Goal: Task Accomplishment & Management: Manage account settings

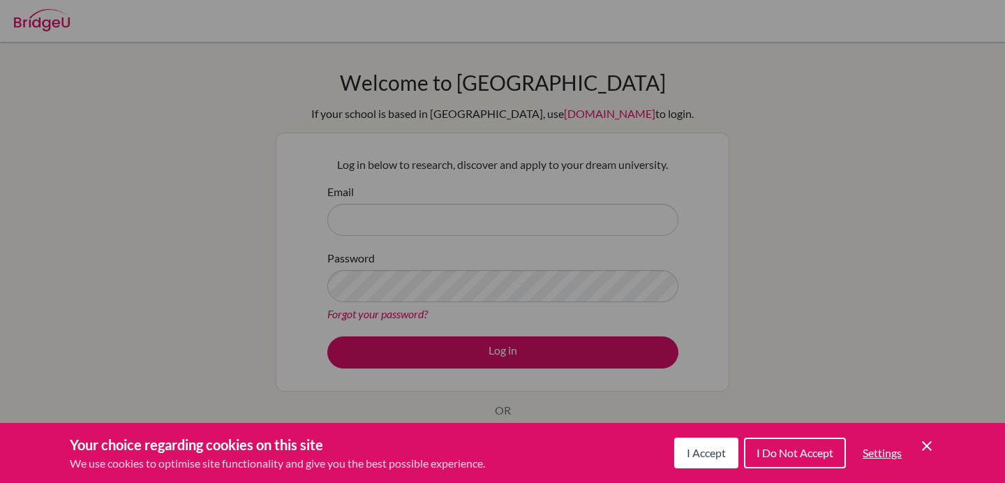
click at [808, 379] on div "Cookie Preferences" at bounding box center [502, 241] width 1005 height 483
click at [693, 449] on span "I Accept" at bounding box center [706, 452] width 39 height 13
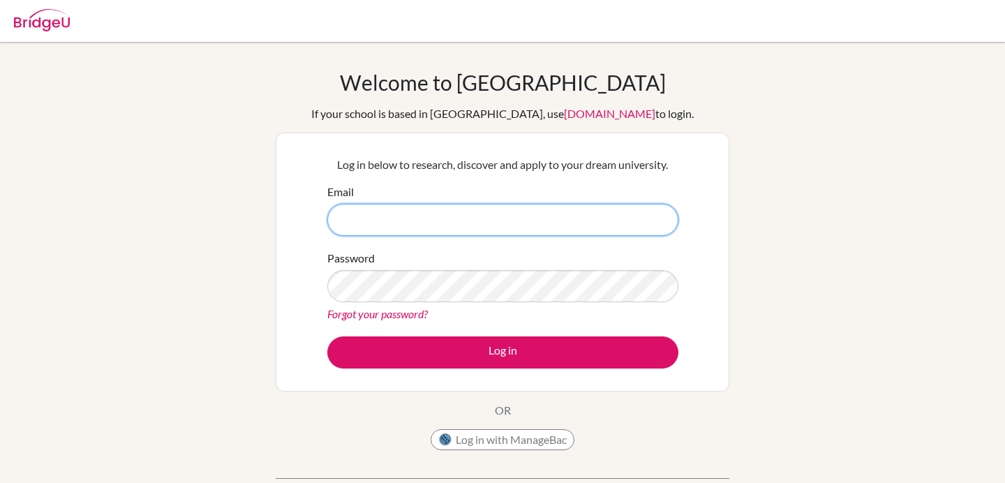
click at [427, 228] on input "Email" at bounding box center [502, 220] width 351 height 32
type input "[EMAIL_ADDRESS][DOMAIN_NAME]"
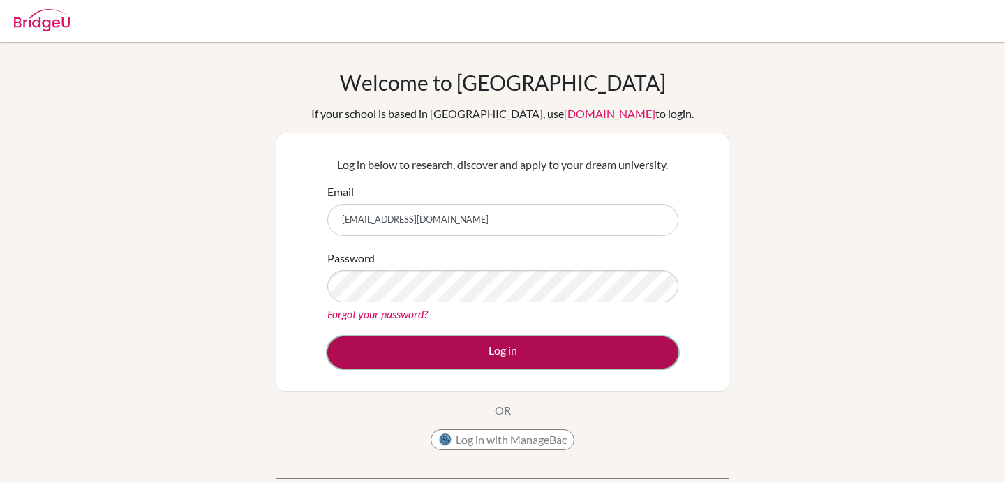
click at [464, 352] on button "Log in" at bounding box center [502, 352] width 351 height 32
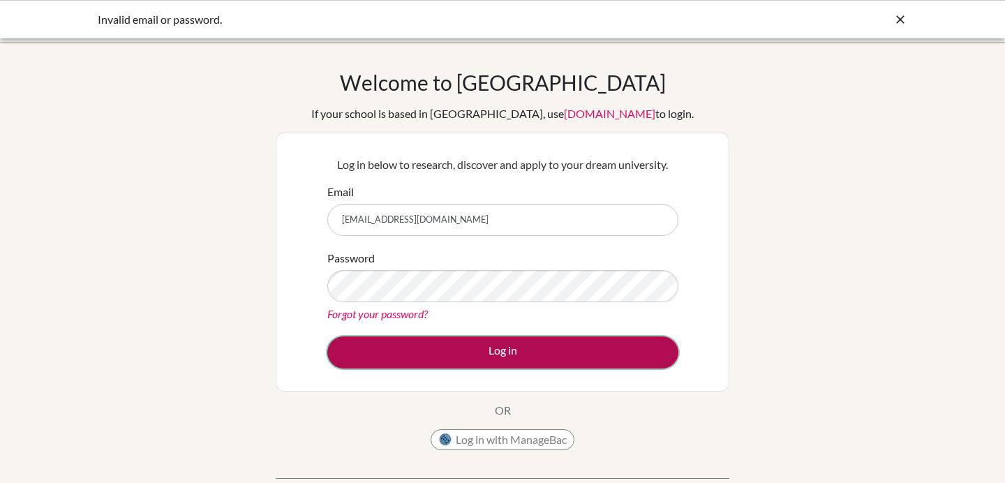
click at [495, 364] on button "Log in" at bounding box center [502, 352] width 351 height 32
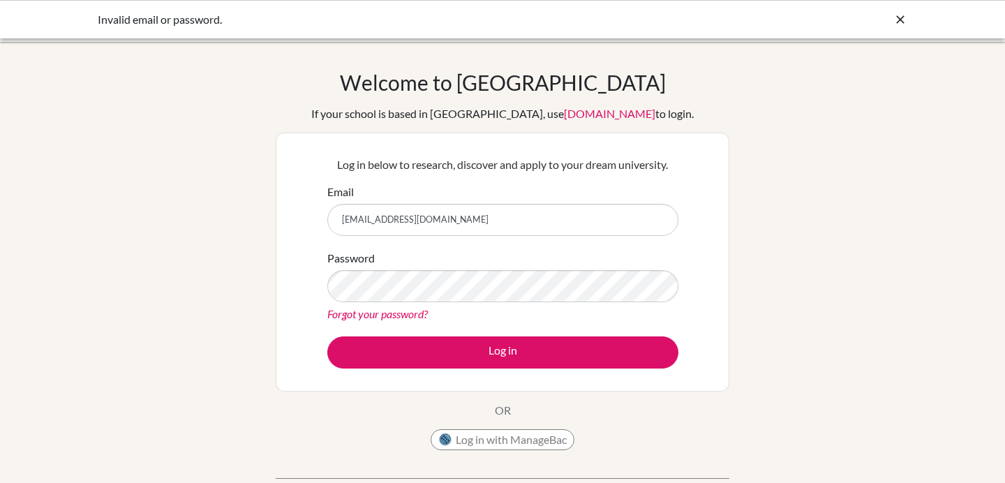
click at [896, 13] on icon at bounding box center [900, 20] width 14 height 14
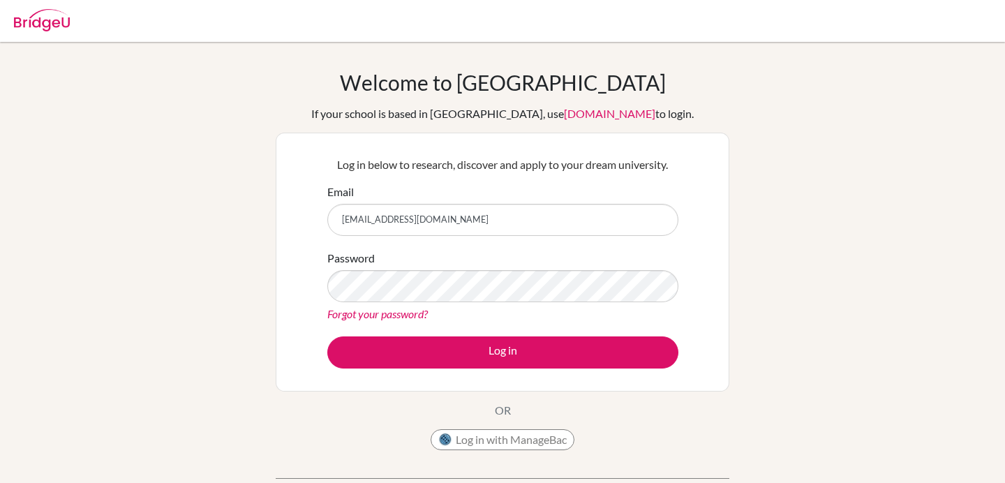
click at [47, 20] on img at bounding box center [42, 20] width 56 height 22
click at [416, 212] on input "Email" at bounding box center [502, 220] width 351 height 32
type input "[EMAIL_ADDRESS][DOMAIN_NAME]"
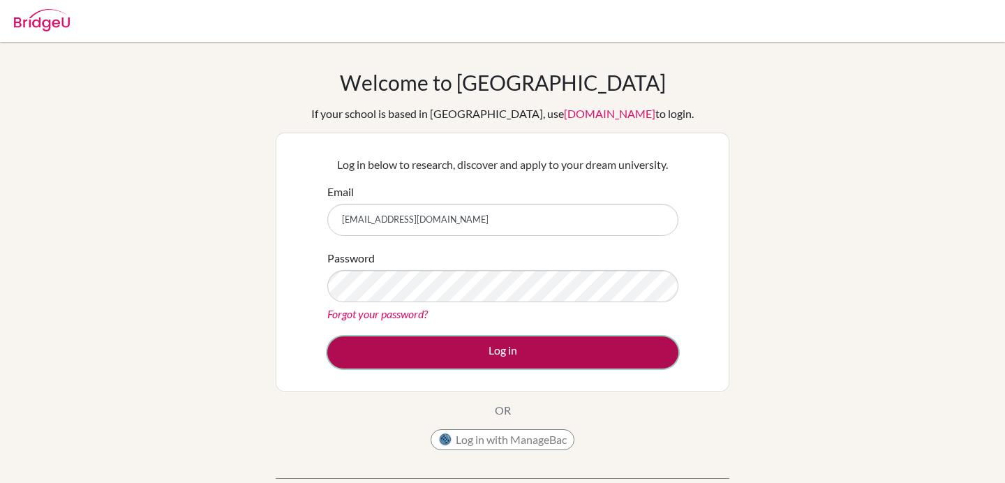
click at [503, 350] on button "Log in" at bounding box center [502, 352] width 351 height 32
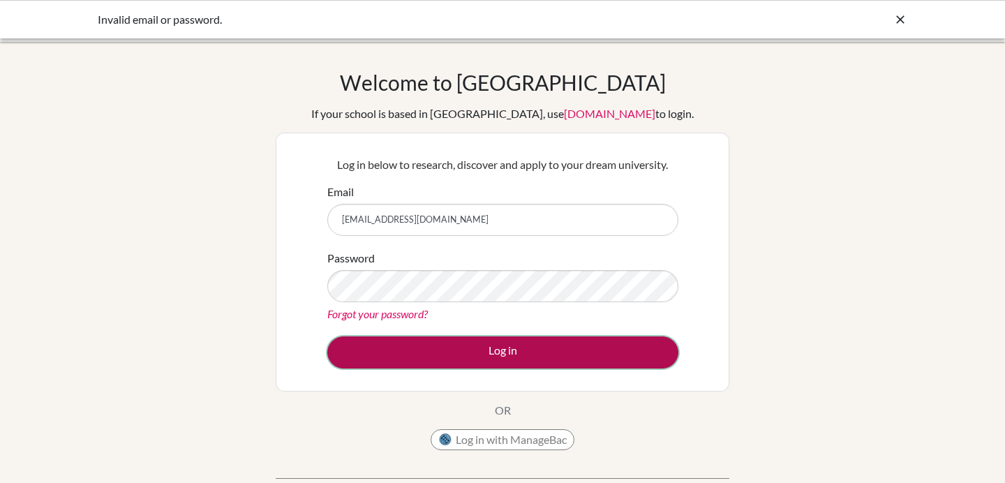
click at [494, 346] on button "Log in" at bounding box center [502, 352] width 351 height 32
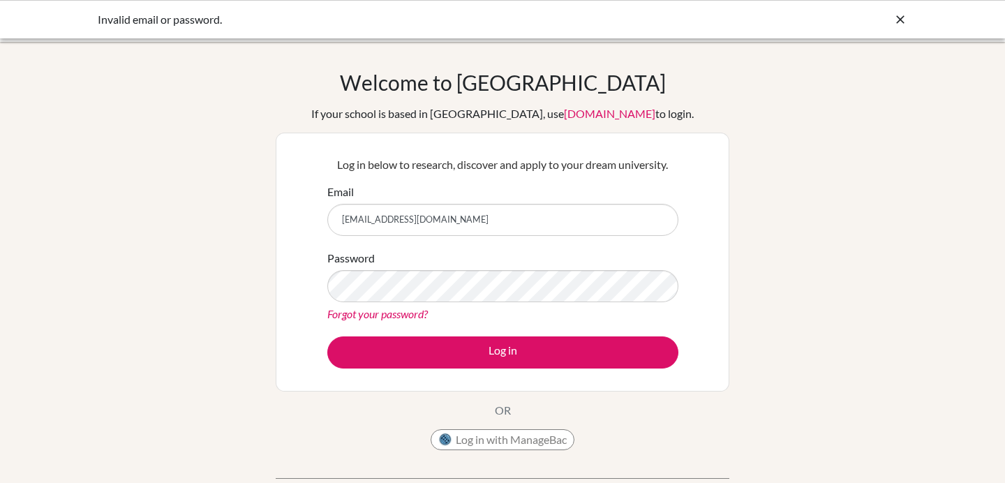
click at [396, 316] on link "Forgot your password?" at bounding box center [377, 313] width 101 height 13
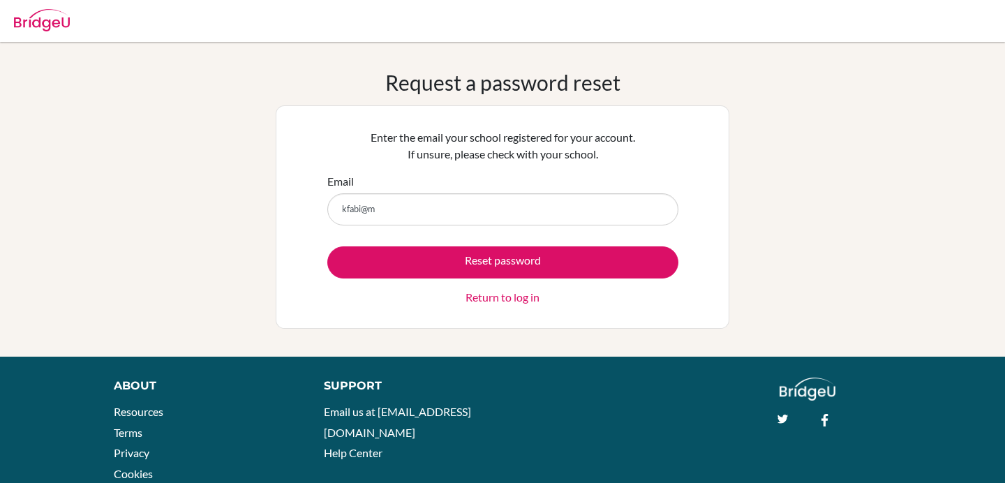
type input "[EMAIL_ADDRESS][DOMAIN_NAME]"
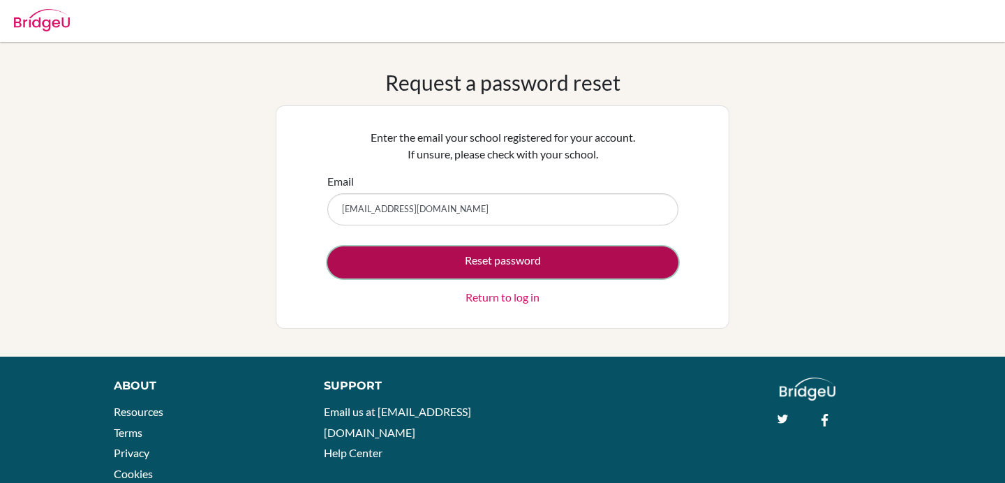
click at [524, 258] on button "Reset password" at bounding box center [502, 262] width 351 height 32
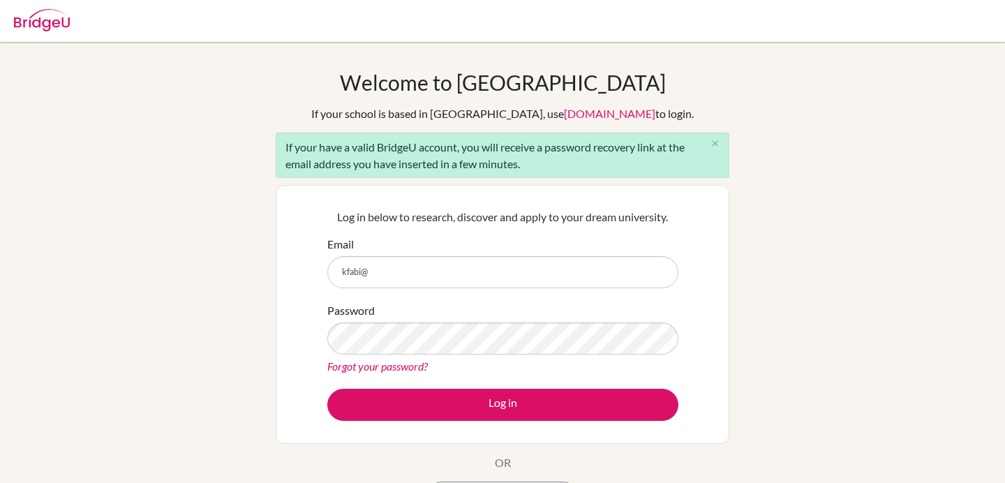
type input "[EMAIL_ADDRESS][DOMAIN_NAME]"
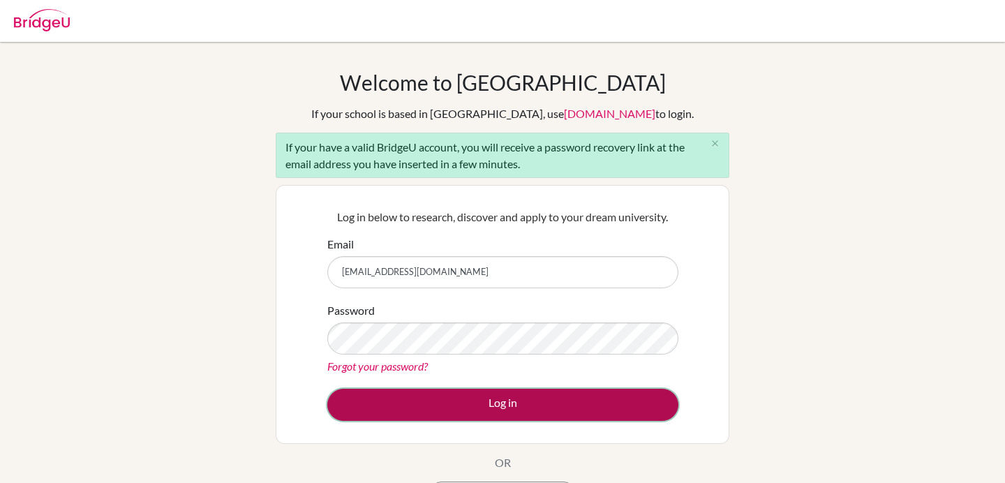
click at [463, 403] on button "Log in" at bounding box center [502, 405] width 351 height 32
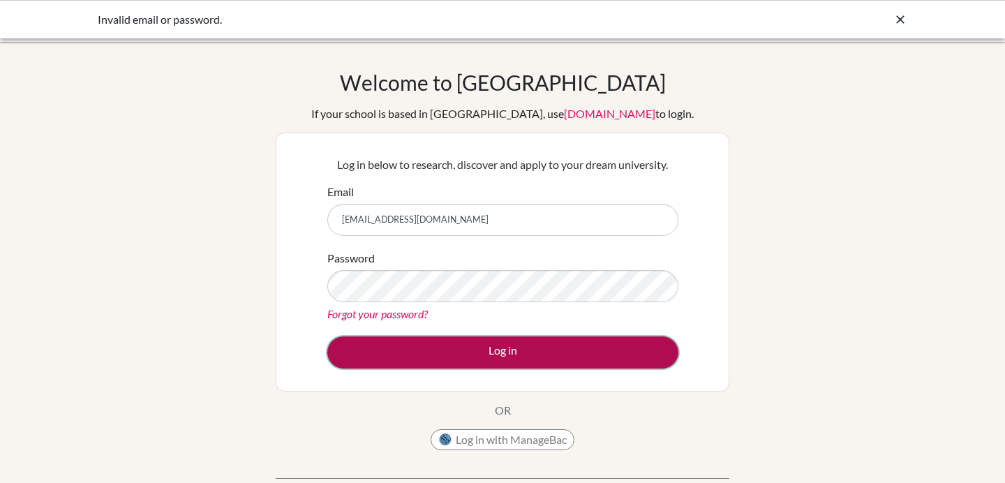
click at [474, 348] on button "Log in" at bounding box center [502, 352] width 351 height 32
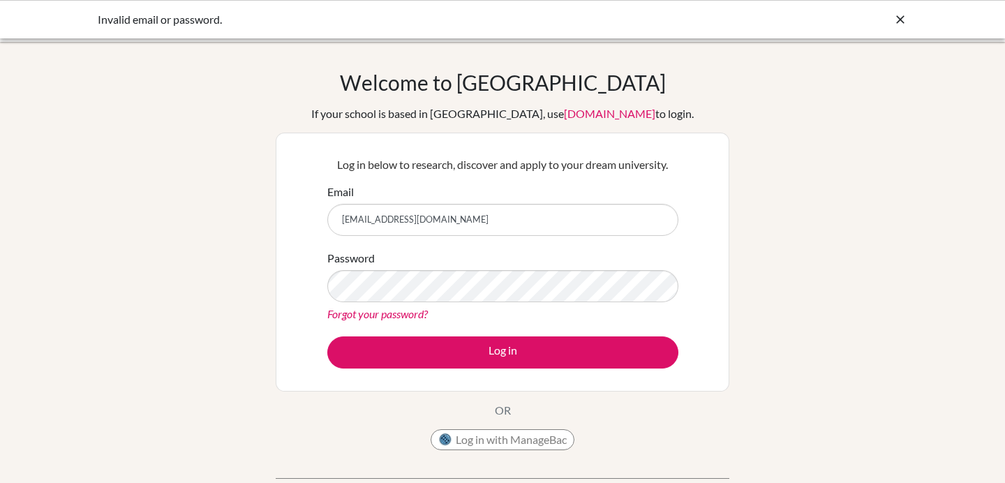
click at [897, 18] on icon at bounding box center [900, 20] width 14 height 14
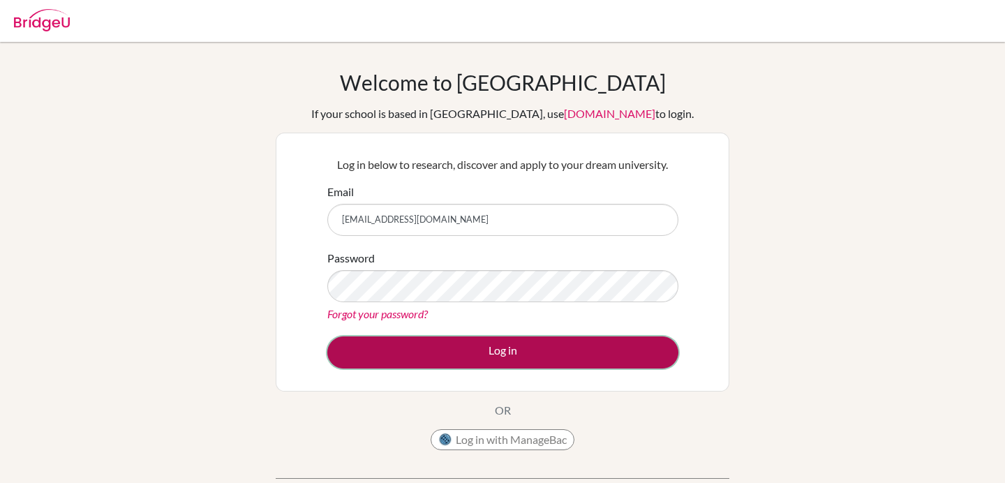
click at [554, 351] on button "Log in" at bounding box center [502, 352] width 351 height 32
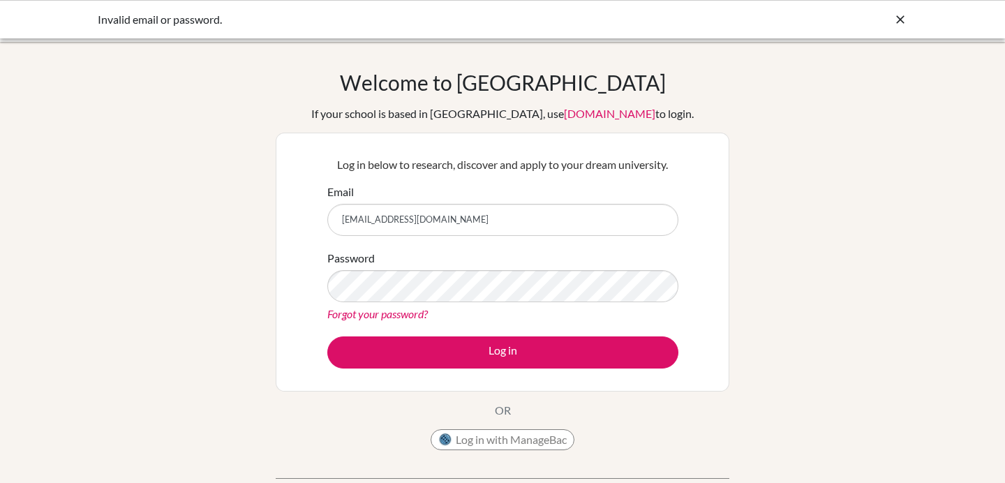
click at [897, 8] on div "Invalid email or password." at bounding box center [502, 19] width 1005 height 38
click at [904, 15] on icon at bounding box center [900, 20] width 14 height 14
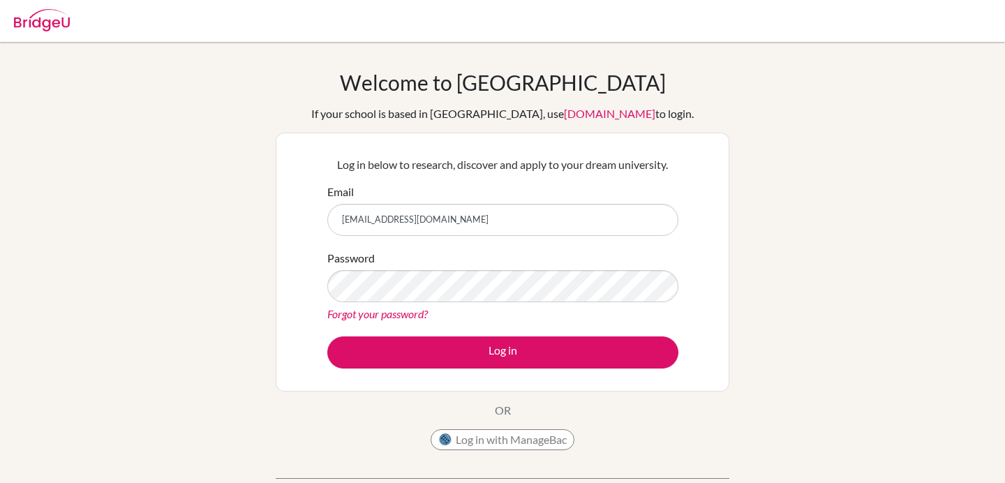
click at [23, 16] on img at bounding box center [42, 20] width 56 height 22
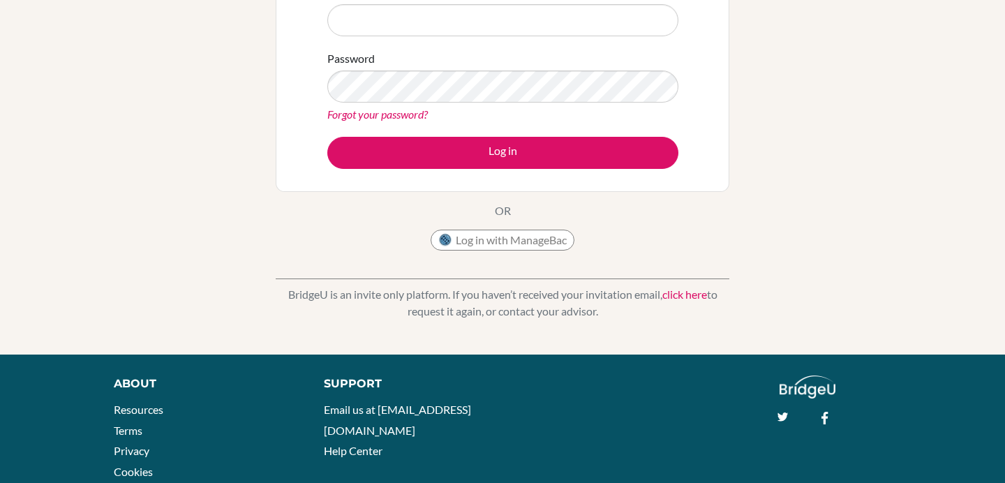
scroll to position [197, 0]
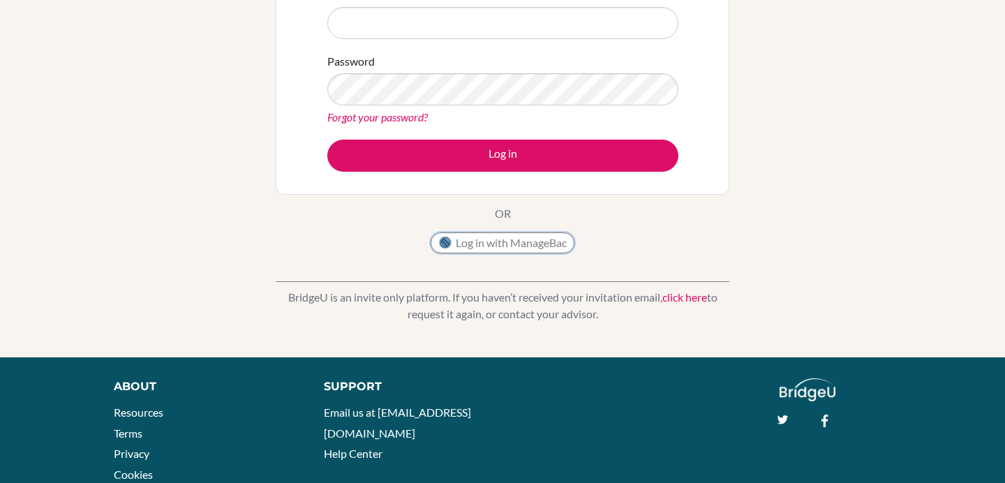
click at [490, 246] on button "Log in with ManageBac" at bounding box center [503, 242] width 144 height 21
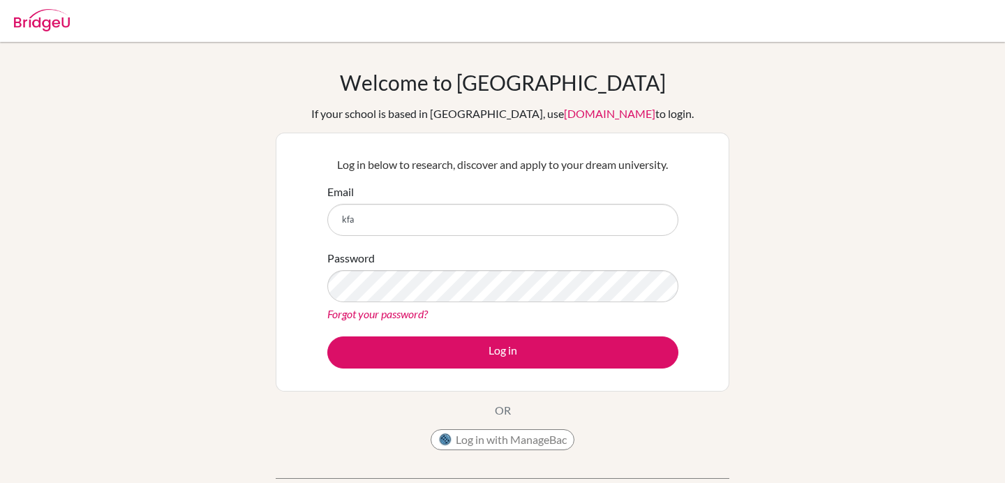
type input "[EMAIL_ADDRESS][DOMAIN_NAME]"
click at [375, 313] on link "Forgot your password?" at bounding box center [377, 313] width 101 height 13
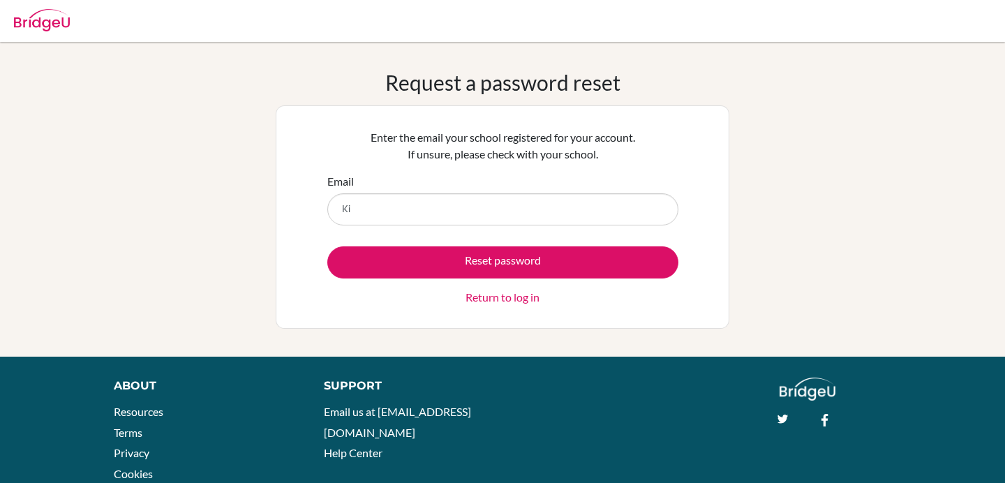
type input "K"
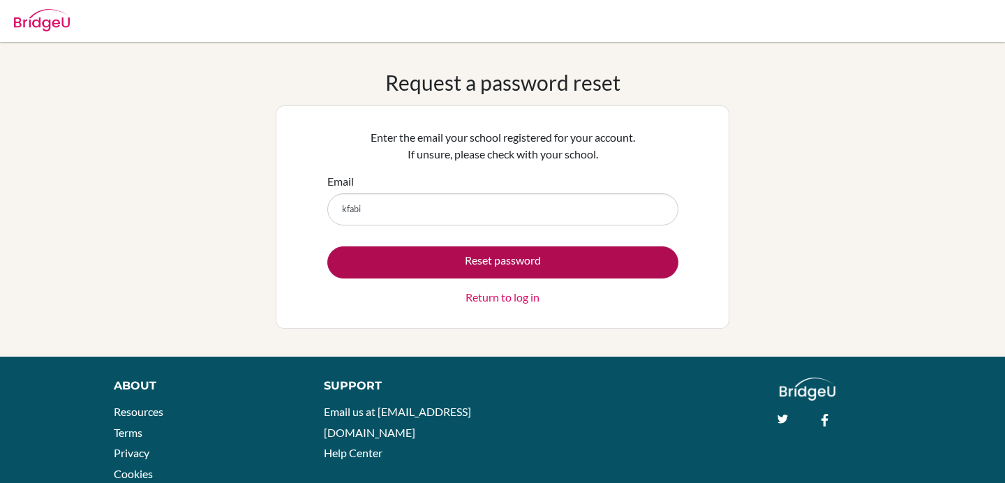
type input "[EMAIL_ADDRESS][DOMAIN_NAME]"
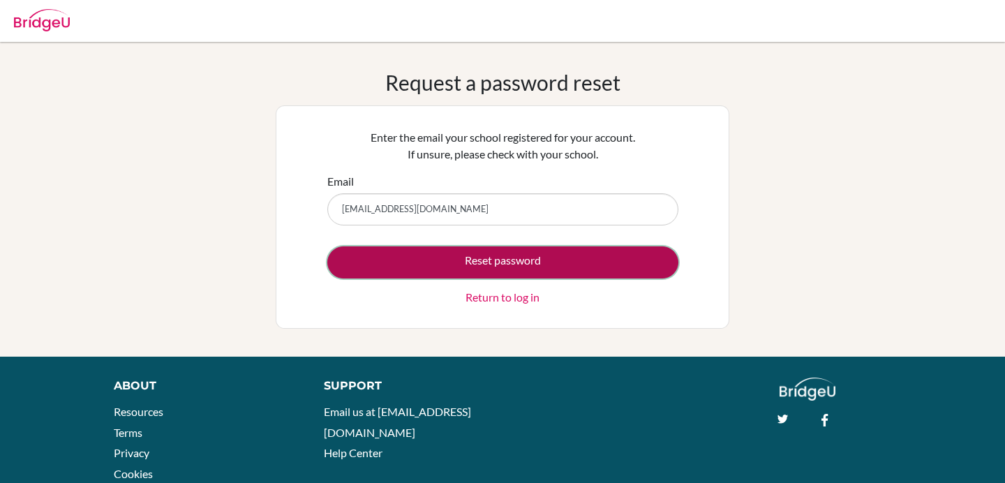
click at [506, 253] on button "Reset password" at bounding box center [502, 262] width 351 height 32
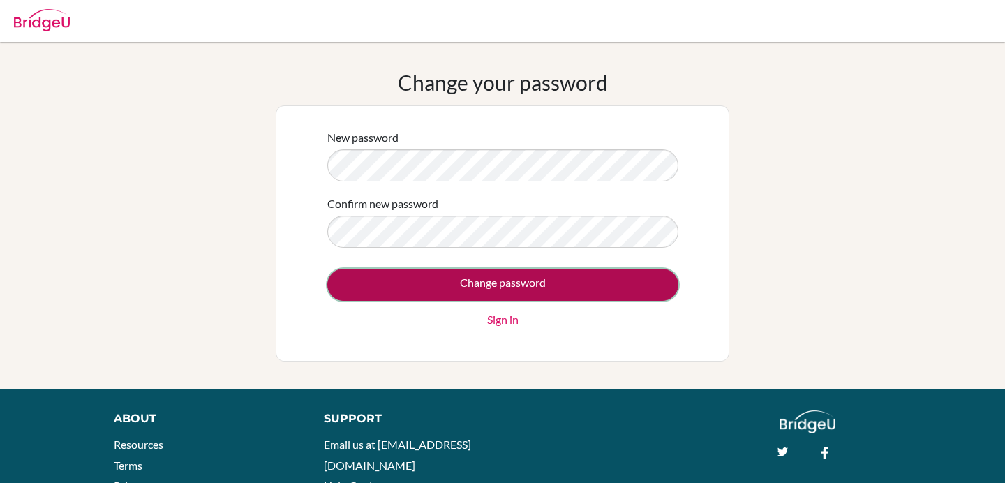
click at [492, 281] on input "Change password" at bounding box center [502, 285] width 351 height 32
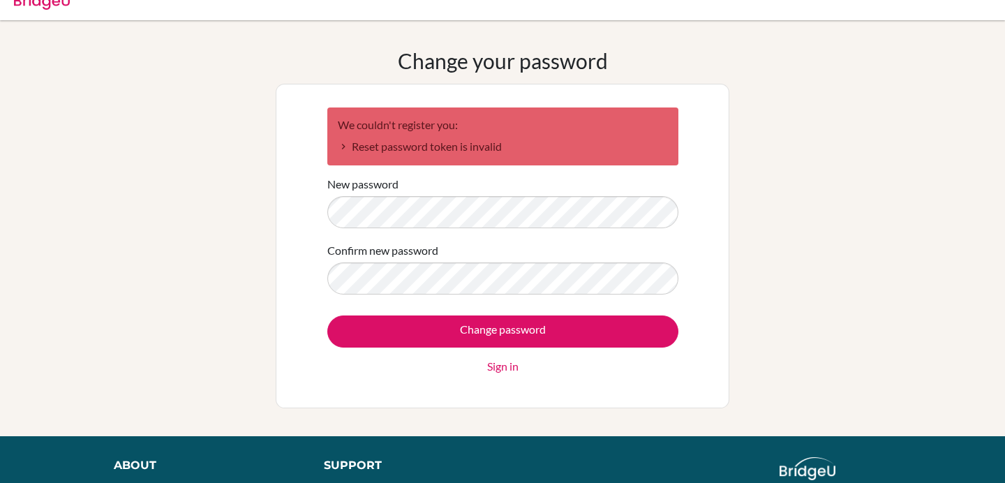
scroll to position [15, 0]
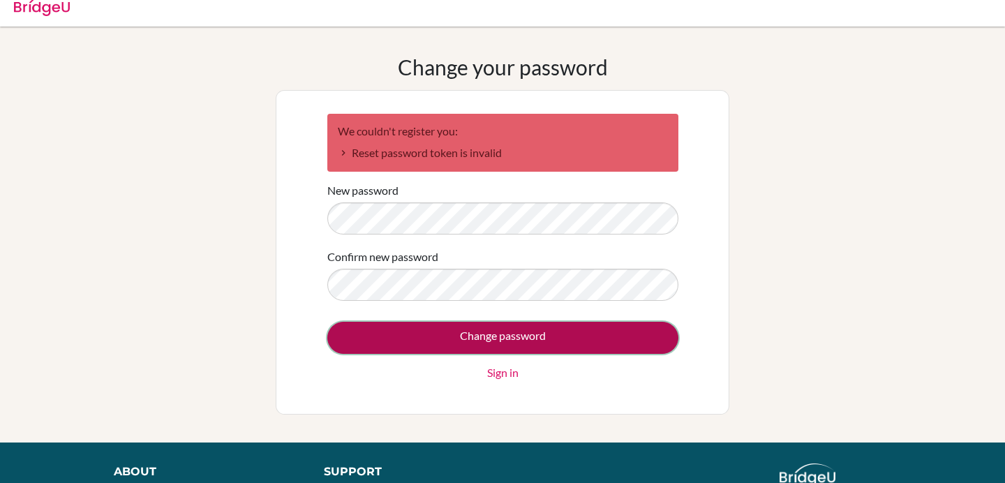
click at [464, 345] on input "Change password" at bounding box center [502, 338] width 351 height 32
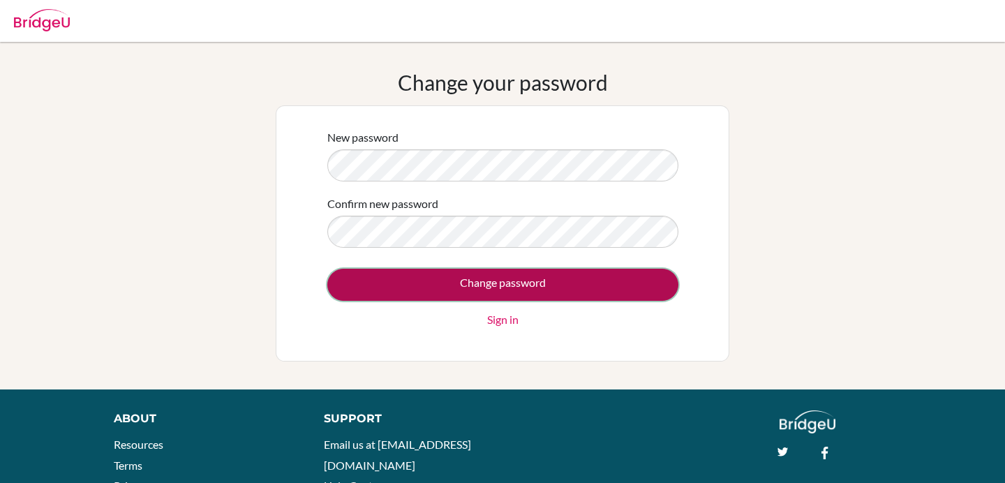
click at [431, 269] on input "Change password" at bounding box center [502, 285] width 351 height 32
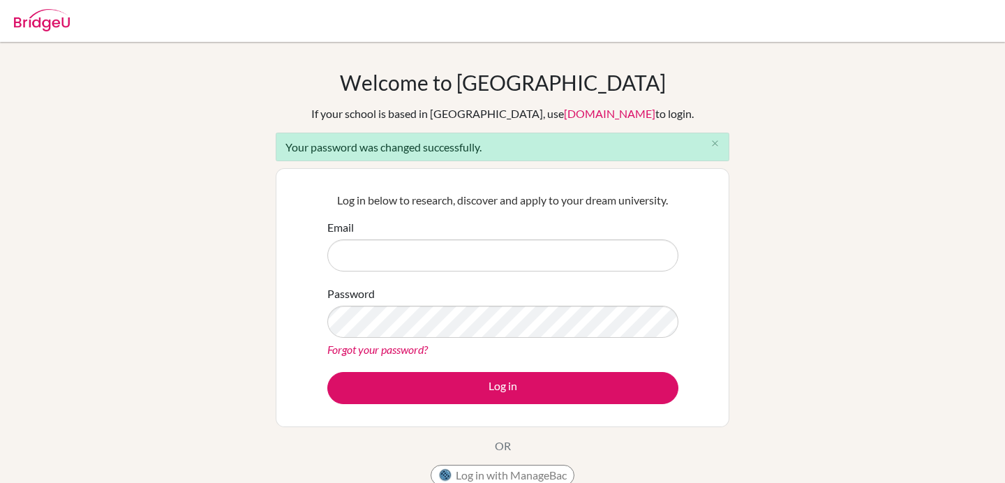
click at [782, 315] on div "Welcome to [GEOGRAPHIC_DATA] If your school is based in [GEOGRAPHIC_DATA], use …" at bounding box center [502, 316] width 1005 height 492
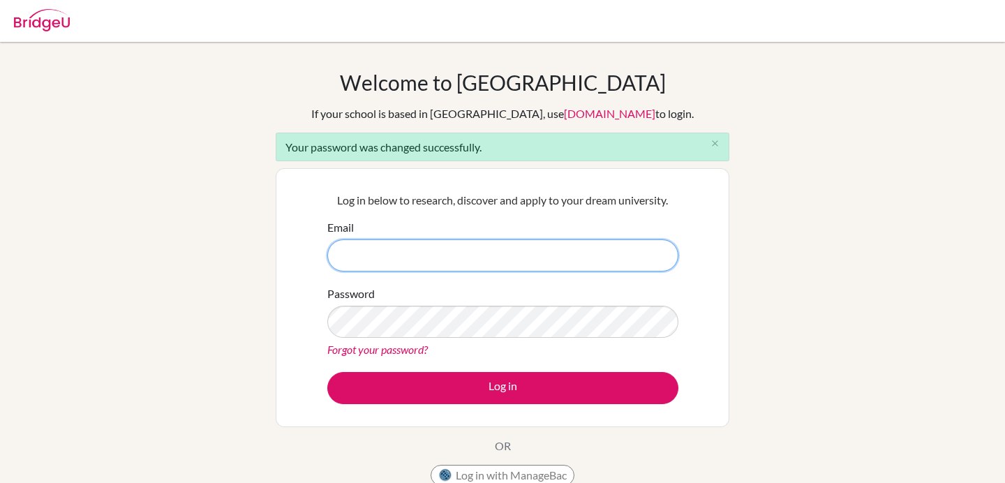
click at [449, 239] on input "Email" at bounding box center [502, 255] width 351 height 32
click at [449, 242] on input "Email" at bounding box center [502, 255] width 351 height 32
type input "[EMAIL_ADDRESS][DOMAIN_NAME]"
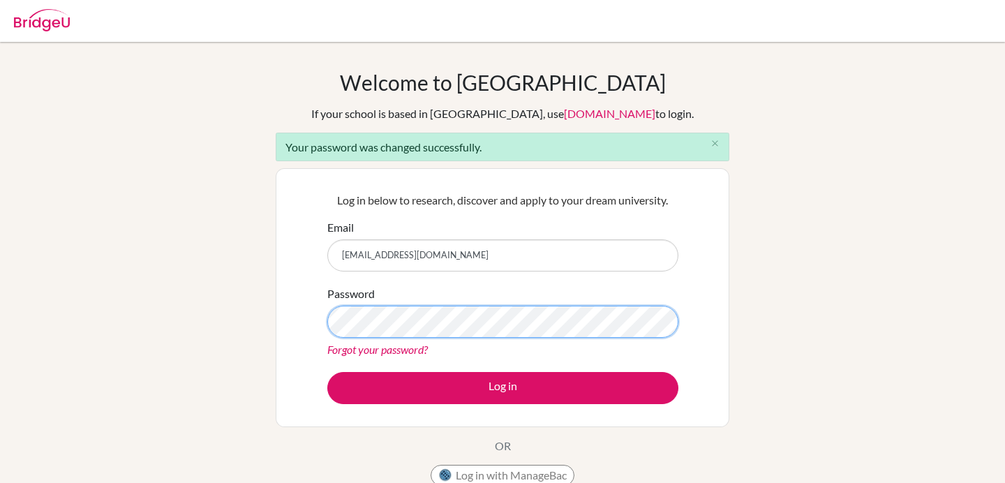
click at [327, 372] on button "Log in" at bounding box center [502, 388] width 351 height 32
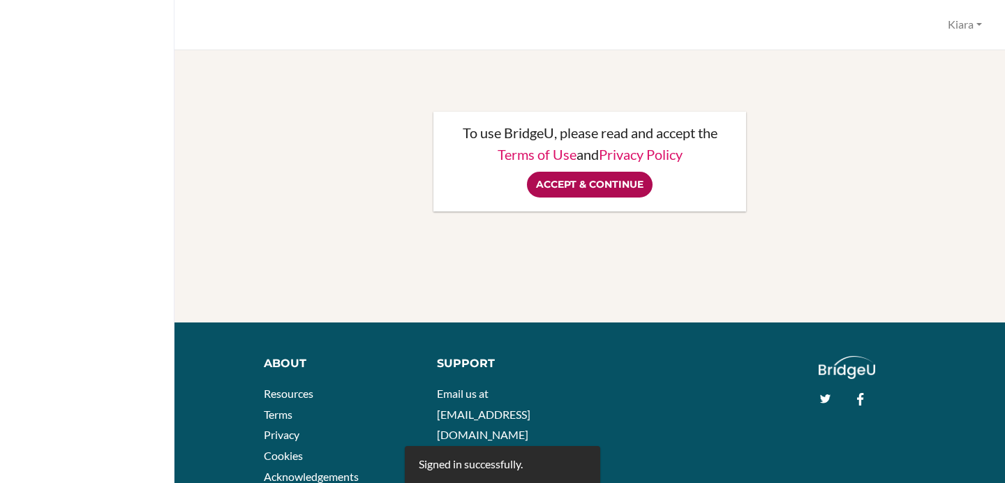
click at [567, 190] on input "Accept & Continue" at bounding box center [590, 185] width 126 height 26
